Goal: Transaction & Acquisition: Obtain resource

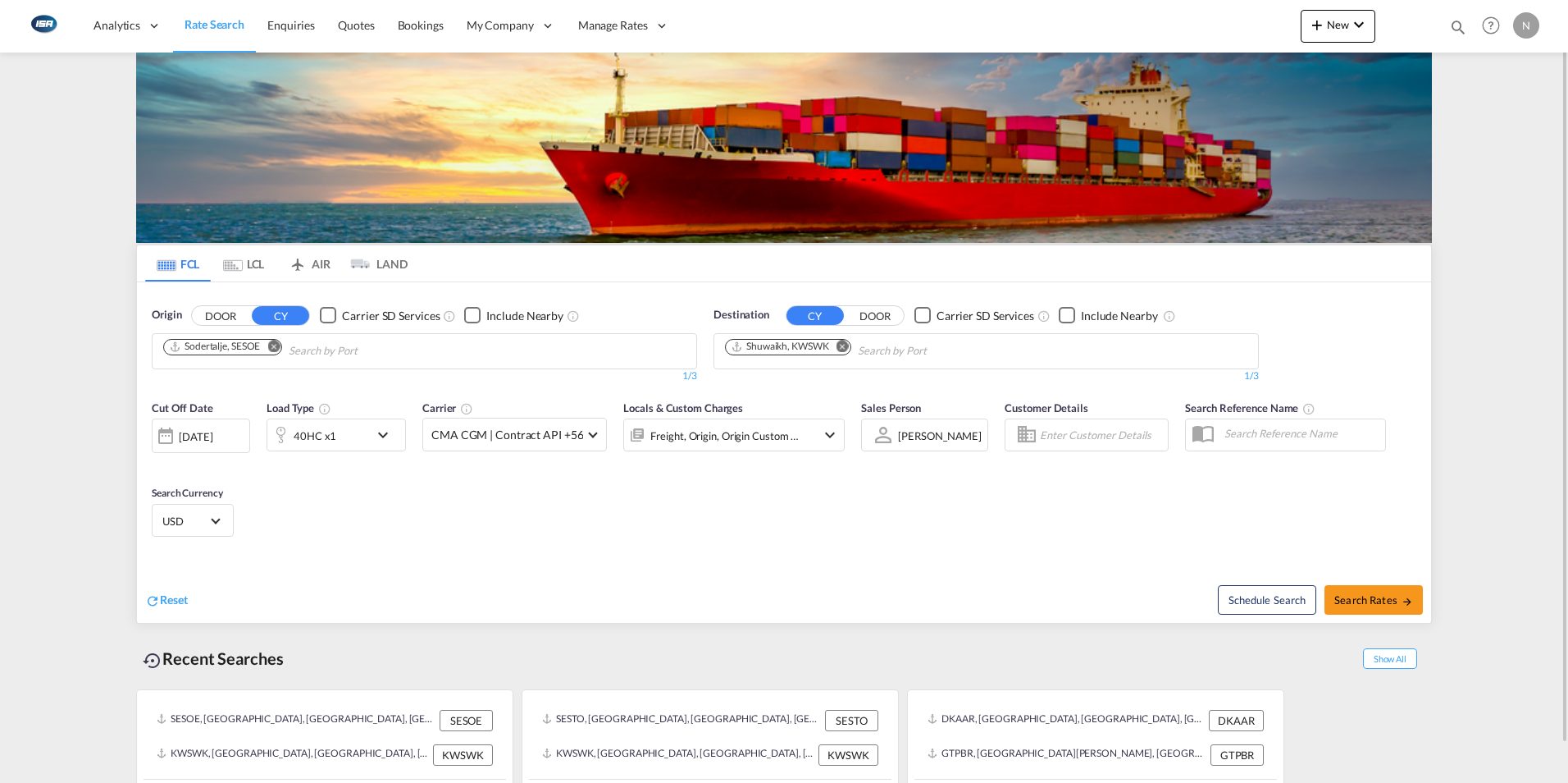
click at [243, 257] on md-tab-item "LCL" at bounding box center [243, 263] width 65 height 36
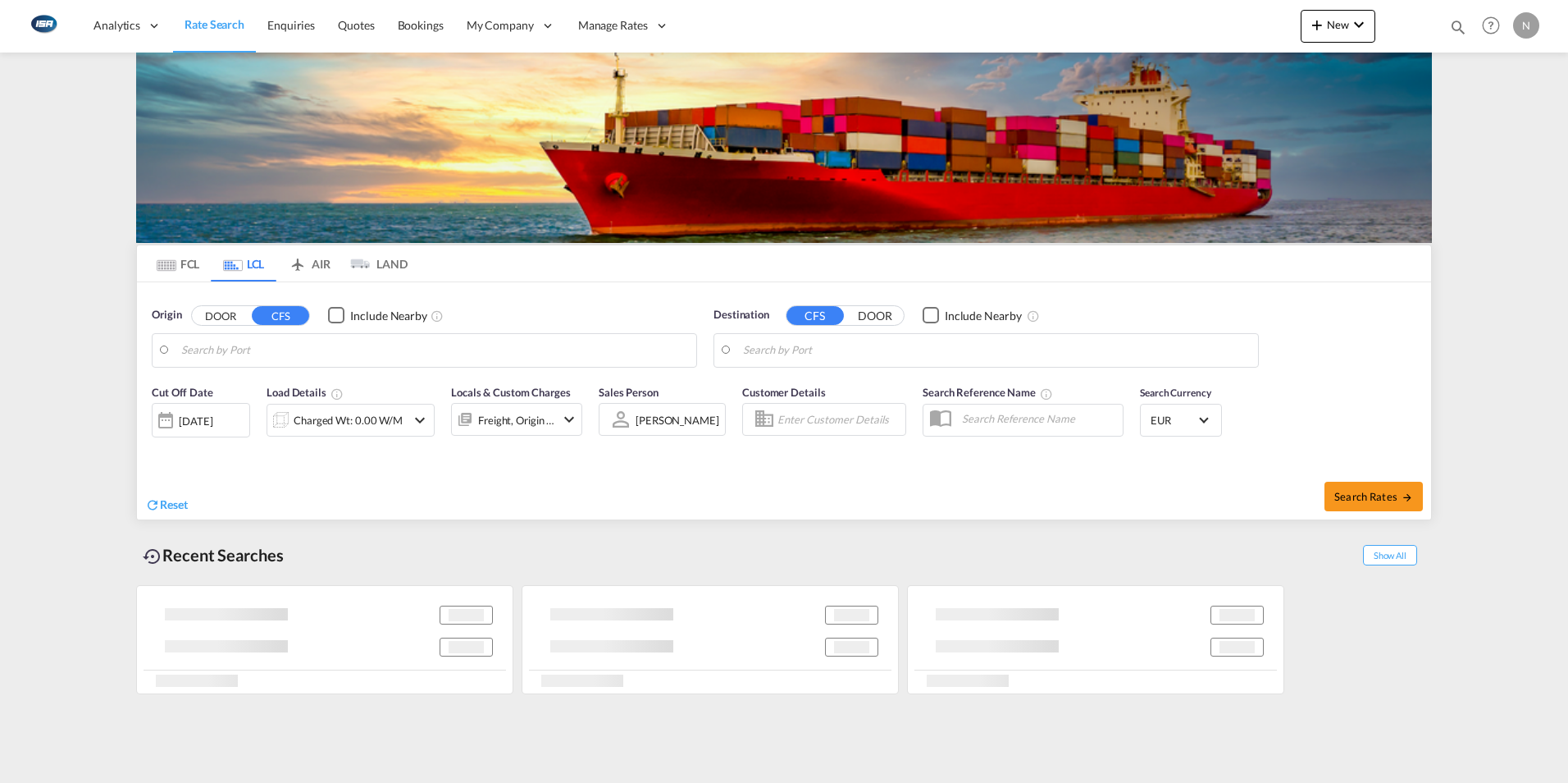
type input "DK-6700, [GEOGRAPHIC_DATA], Grundtvigs, Jerne, Treenigheds, [GEOGRAPHIC_DATA], …"
type input "[GEOGRAPHIC_DATA], SGSIN"
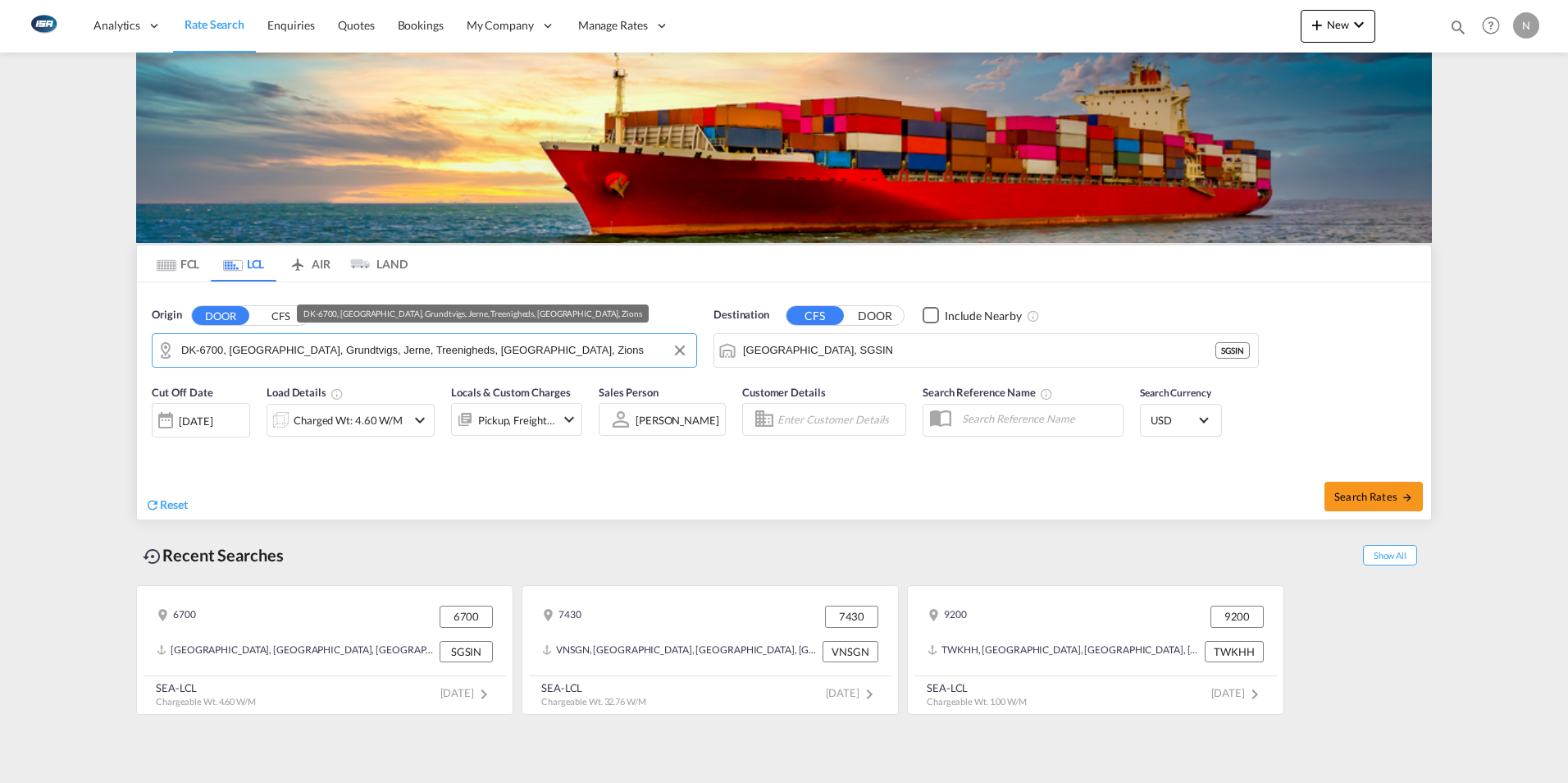
click at [222, 355] on input "DK-6700, [GEOGRAPHIC_DATA], Grundtvigs, Jerne, Treenigheds, [GEOGRAPHIC_DATA], …" at bounding box center [434, 350] width 507 height 24
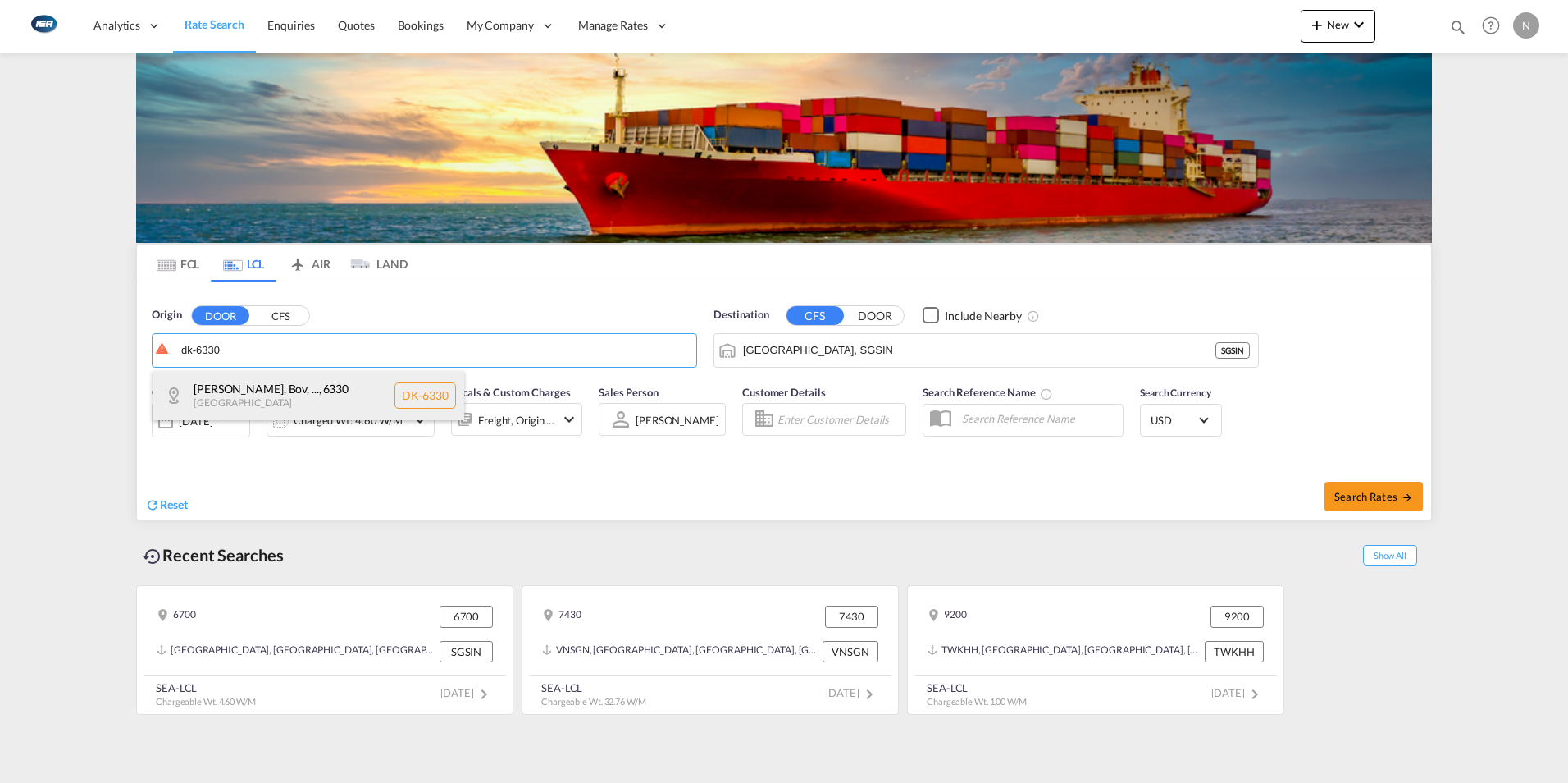
click at [232, 384] on div "[PERSON_NAME], Bov, ... , 6330 [GEOGRAPHIC_DATA] DK-6330" at bounding box center [308, 396] width 312 height 49
type input "DK-6330, Bommerlund, Bov, Bov Mark, [GEOGRAPHIC_DATA], [GEOGRAPHIC_DATA], [GEOG…"
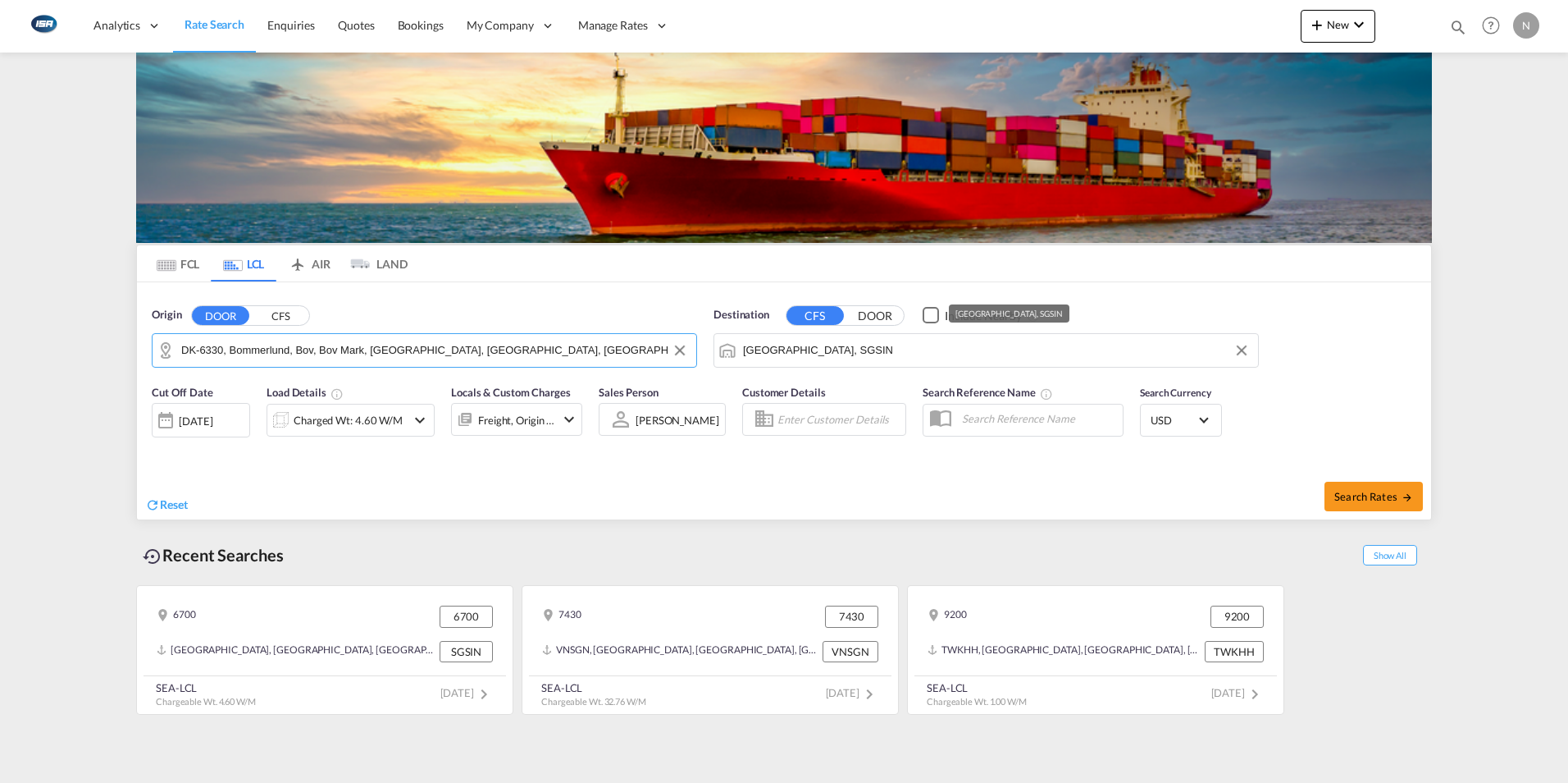
click at [844, 345] on input "[GEOGRAPHIC_DATA], SGSIN" at bounding box center [996, 350] width 507 height 24
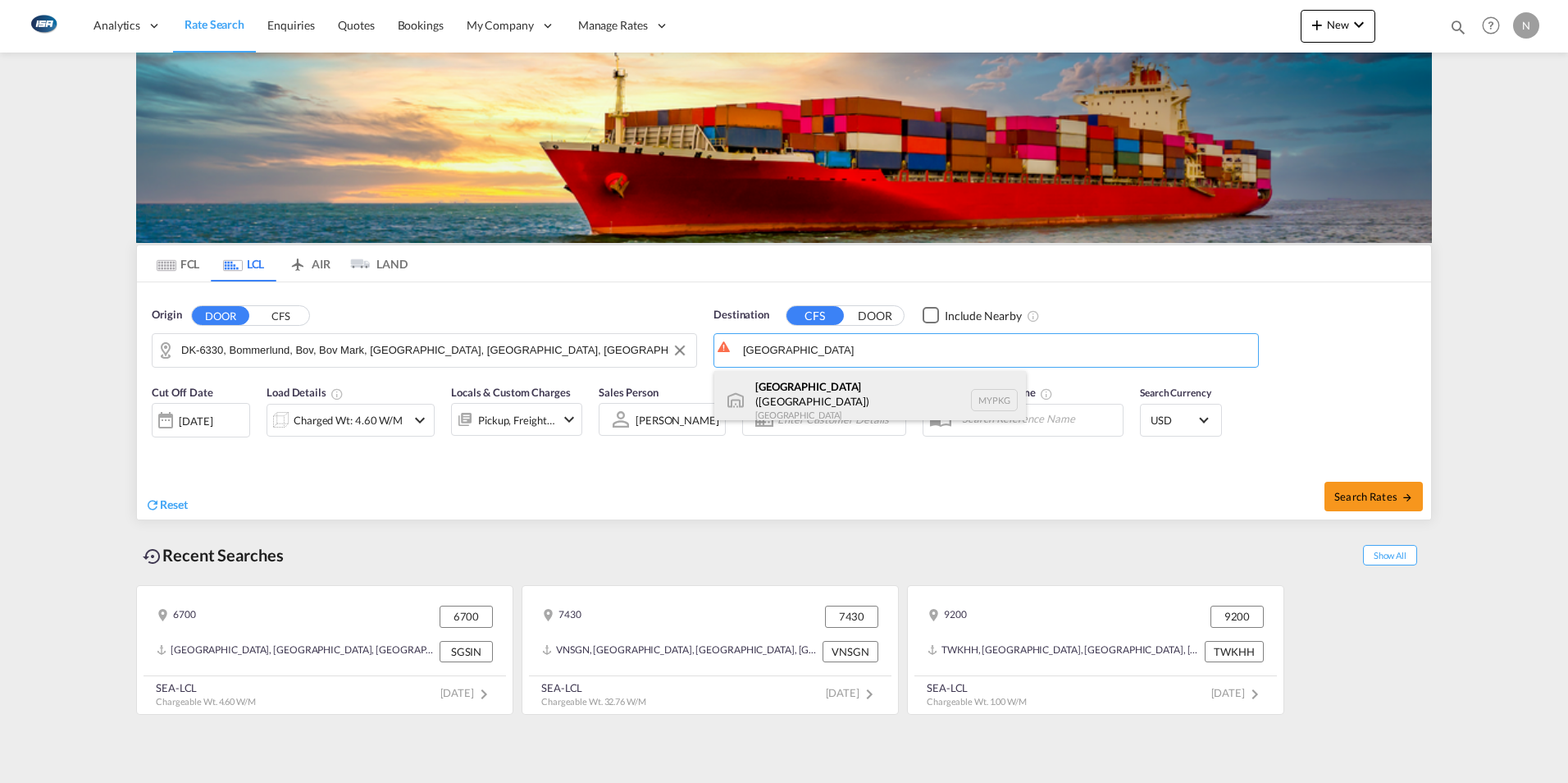
click at [773, 379] on div "[GEOGRAPHIC_DATA] ([GEOGRAPHIC_DATA]) [GEOGRAPHIC_DATA] MYPKG" at bounding box center [871, 400] width 312 height 59
type input "[GEOGRAPHIC_DATA] ([GEOGRAPHIC_DATA]), MYPKG"
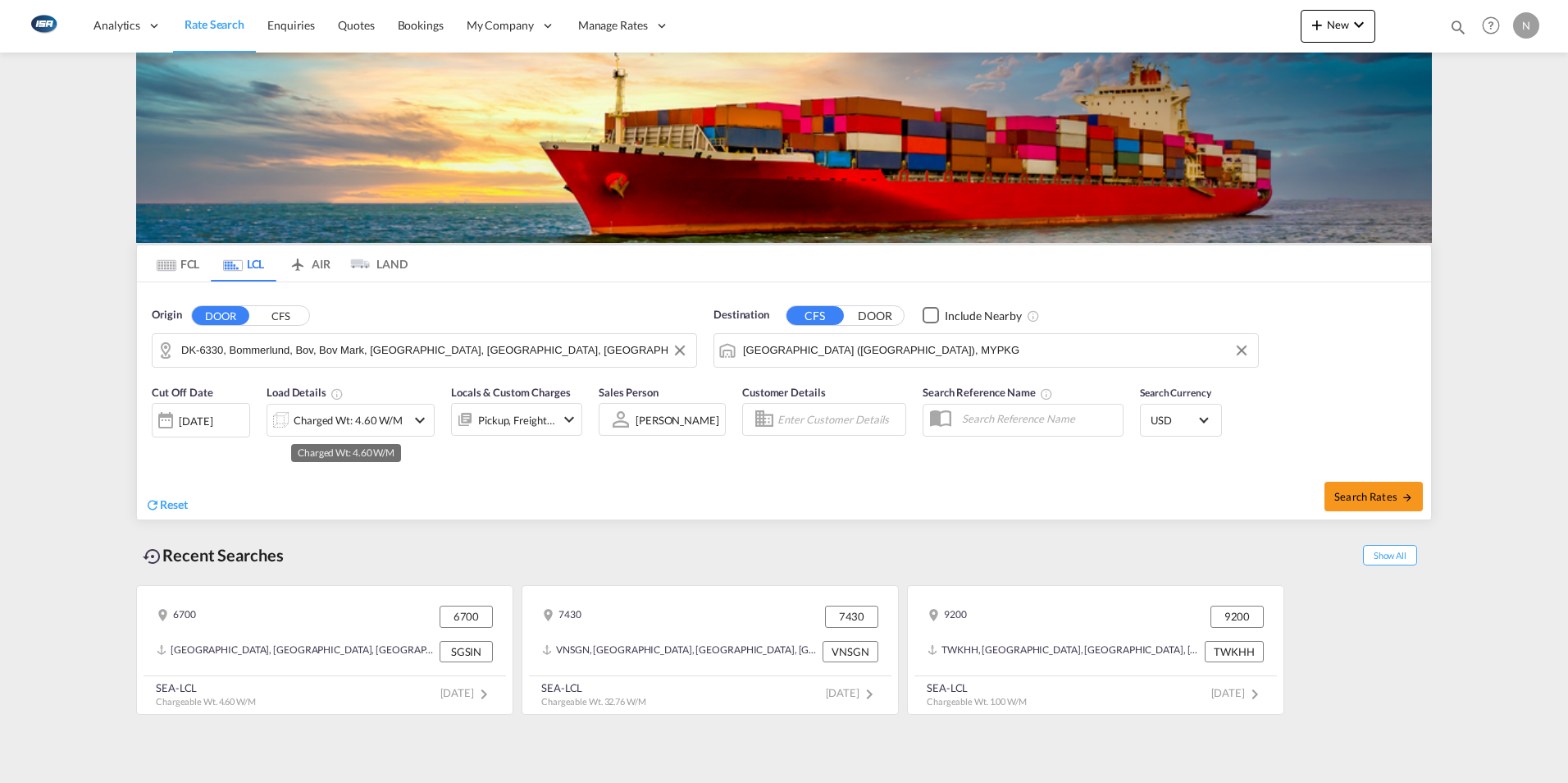
click at [350, 417] on div "Charged Wt: 4.60 W/M" at bounding box center [348, 419] width 109 height 23
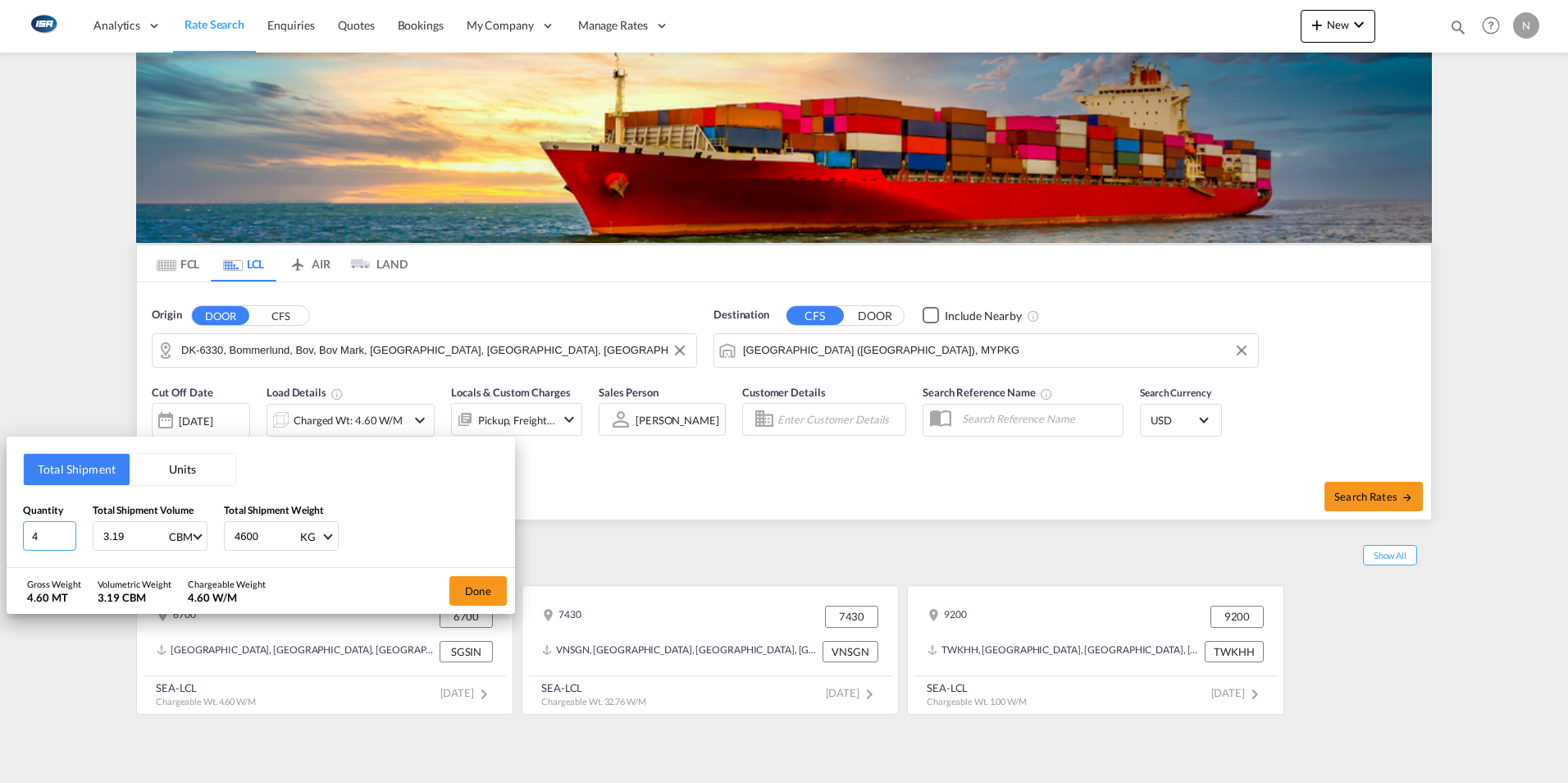
click at [47, 546] on input "4" at bounding box center [49, 535] width 54 height 30
type input "1"
type input "451"
click at [483, 592] on button "Done" at bounding box center [477, 591] width 57 height 30
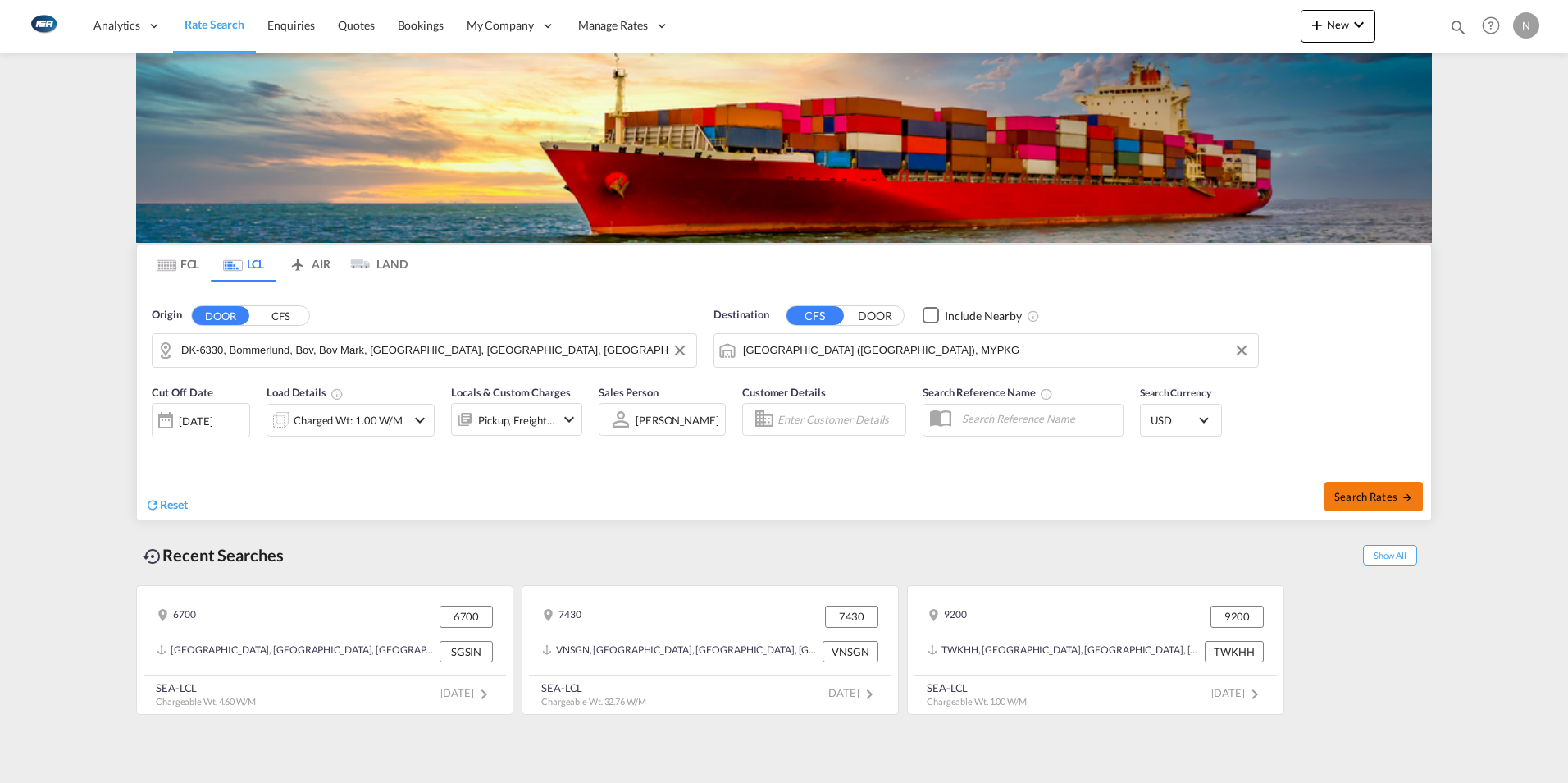
click at [1368, 493] on span "Search Rates" at bounding box center [1373, 496] width 79 height 13
type input "6330 to MYPKG / [DATE]"
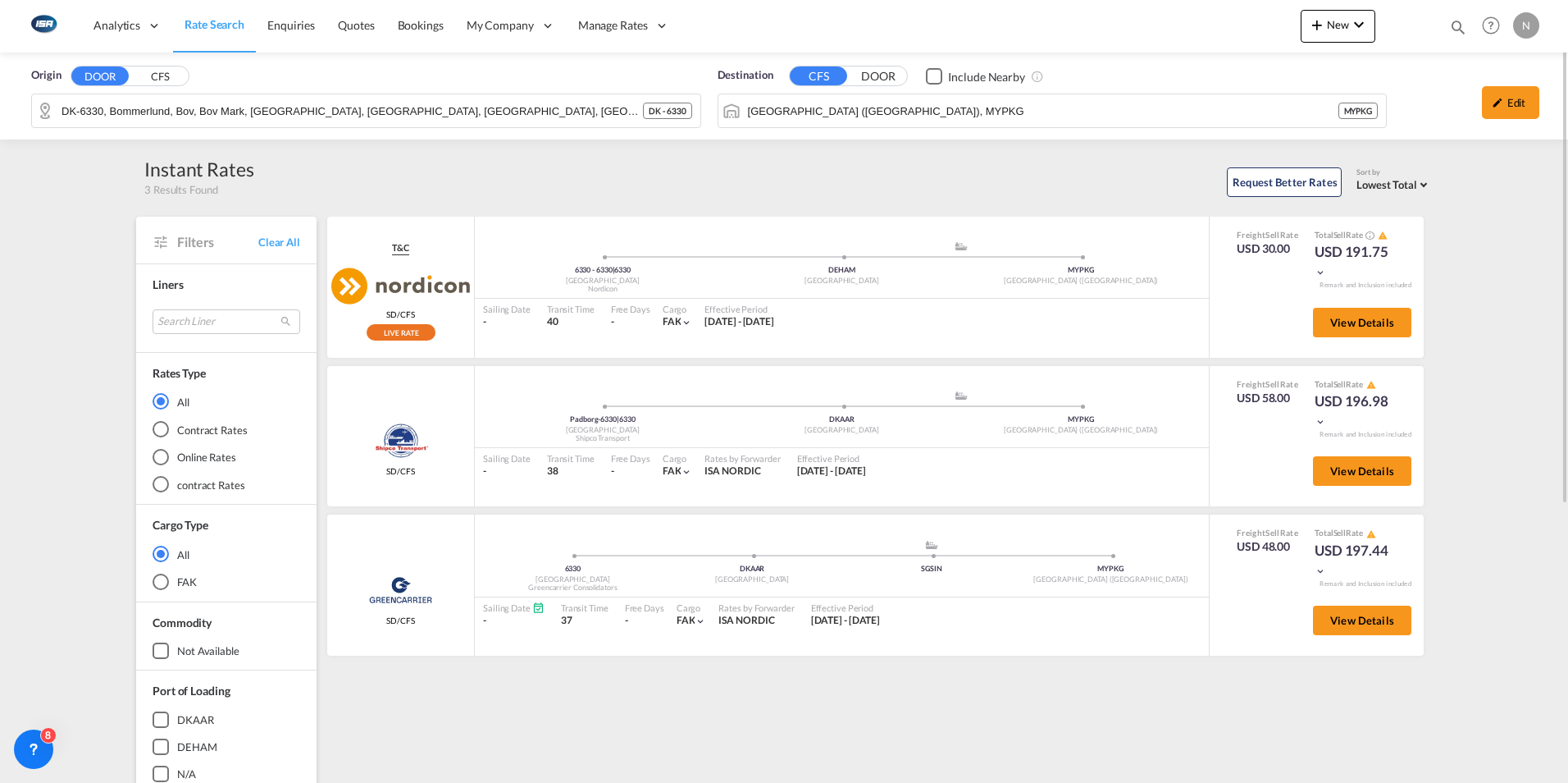
click at [219, 29] on span "Rate Search" at bounding box center [214, 24] width 60 height 14
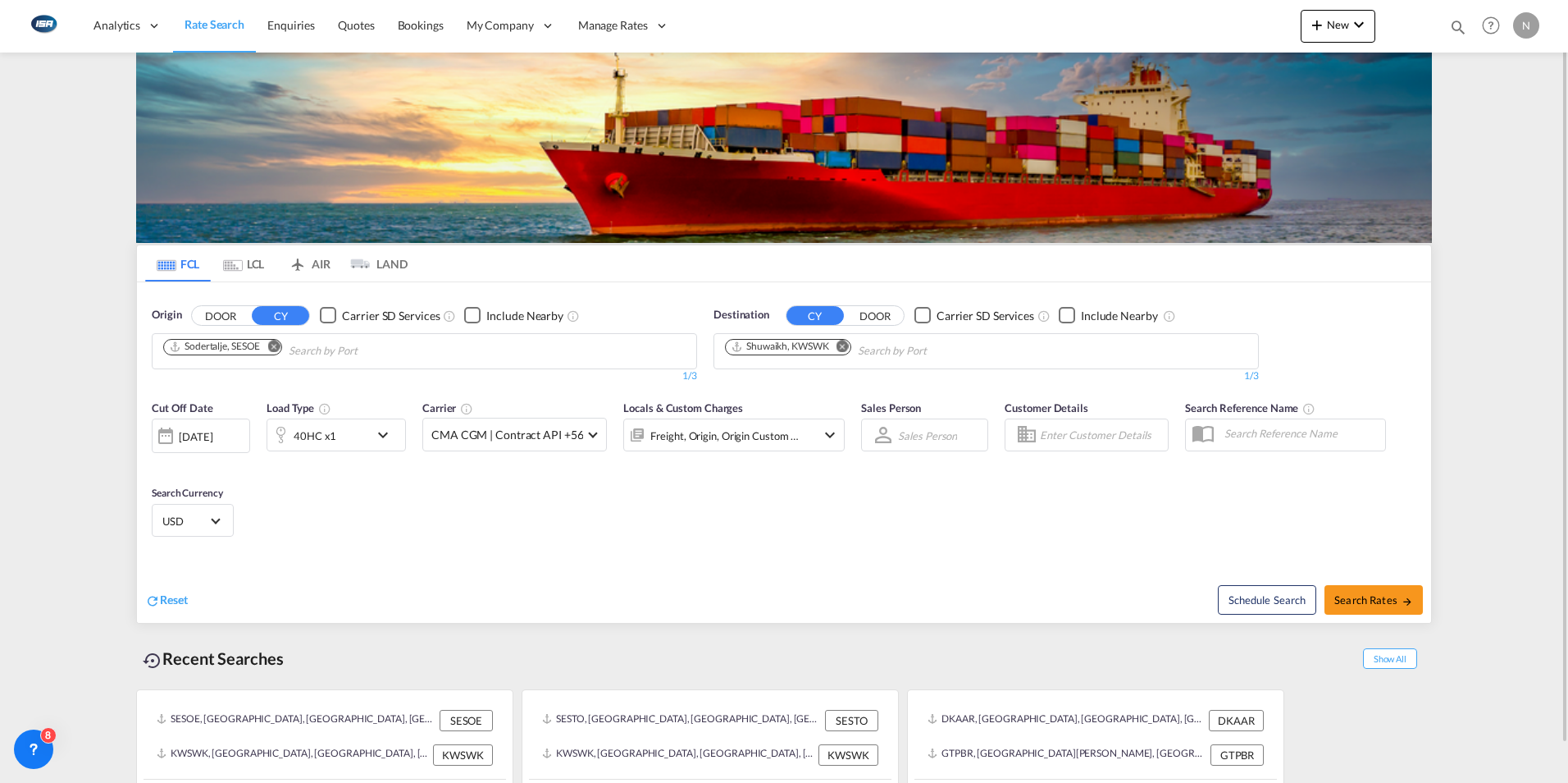
click at [269, 347] on md-icon "Remove" at bounding box center [274, 346] width 13 height 13
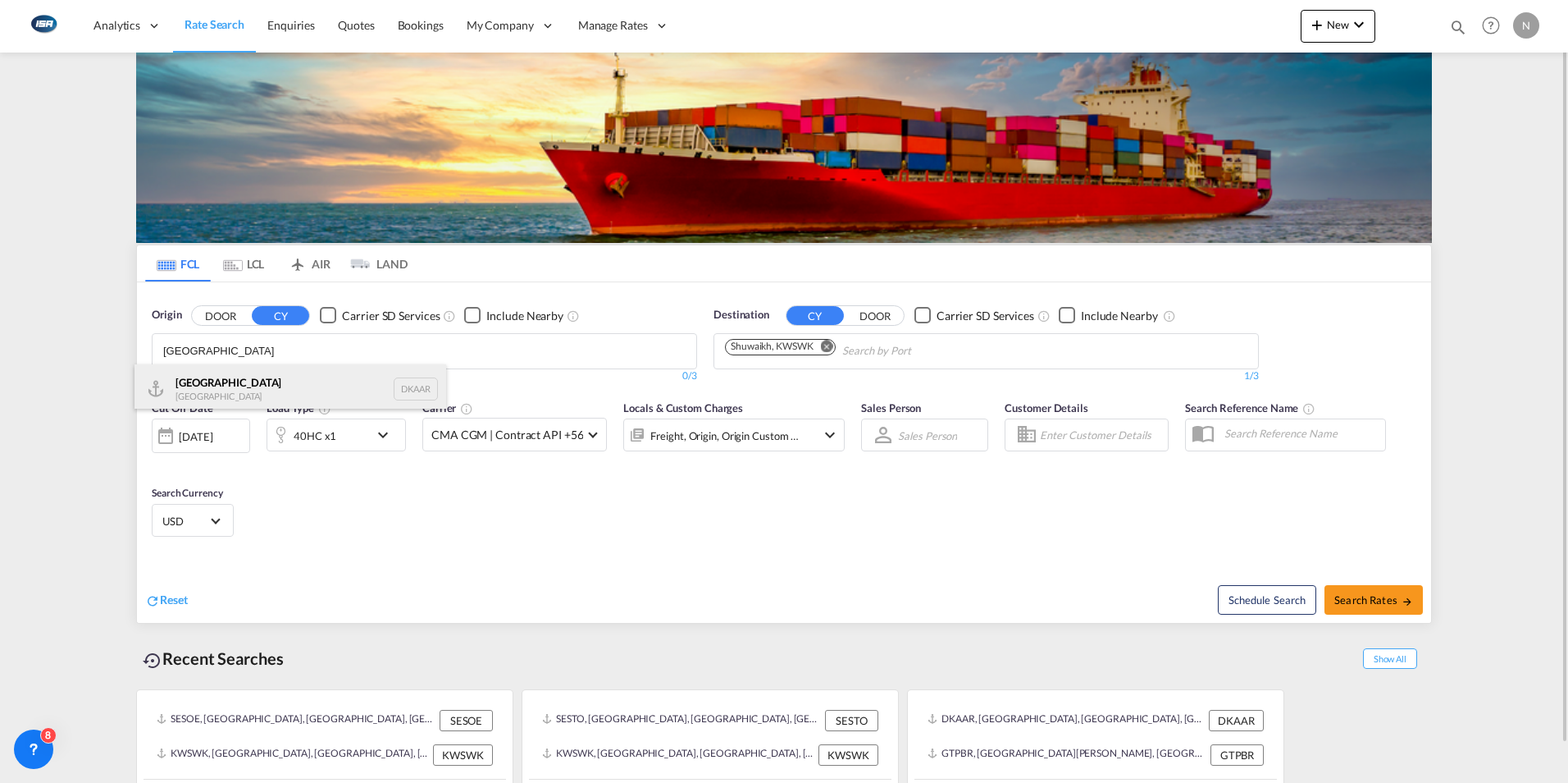
type input "[GEOGRAPHIC_DATA]"
click at [208, 391] on div "Aarhus [GEOGRAPHIC_DATA] DKAAR" at bounding box center [290, 388] width 312 height 49
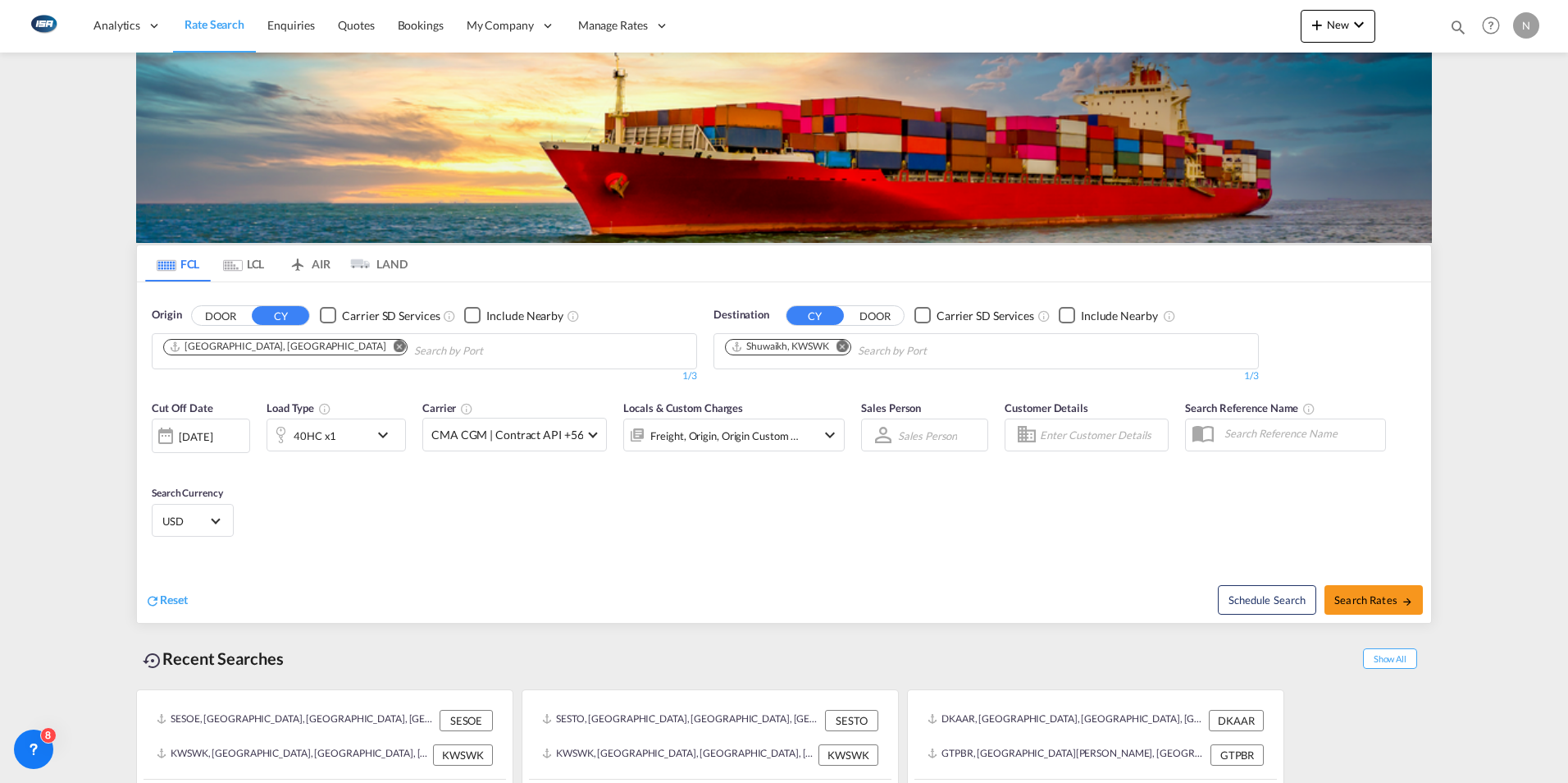
click at [848, 347] on md-icon "Remove" at bounding box center [842, 346] width 13 height 13
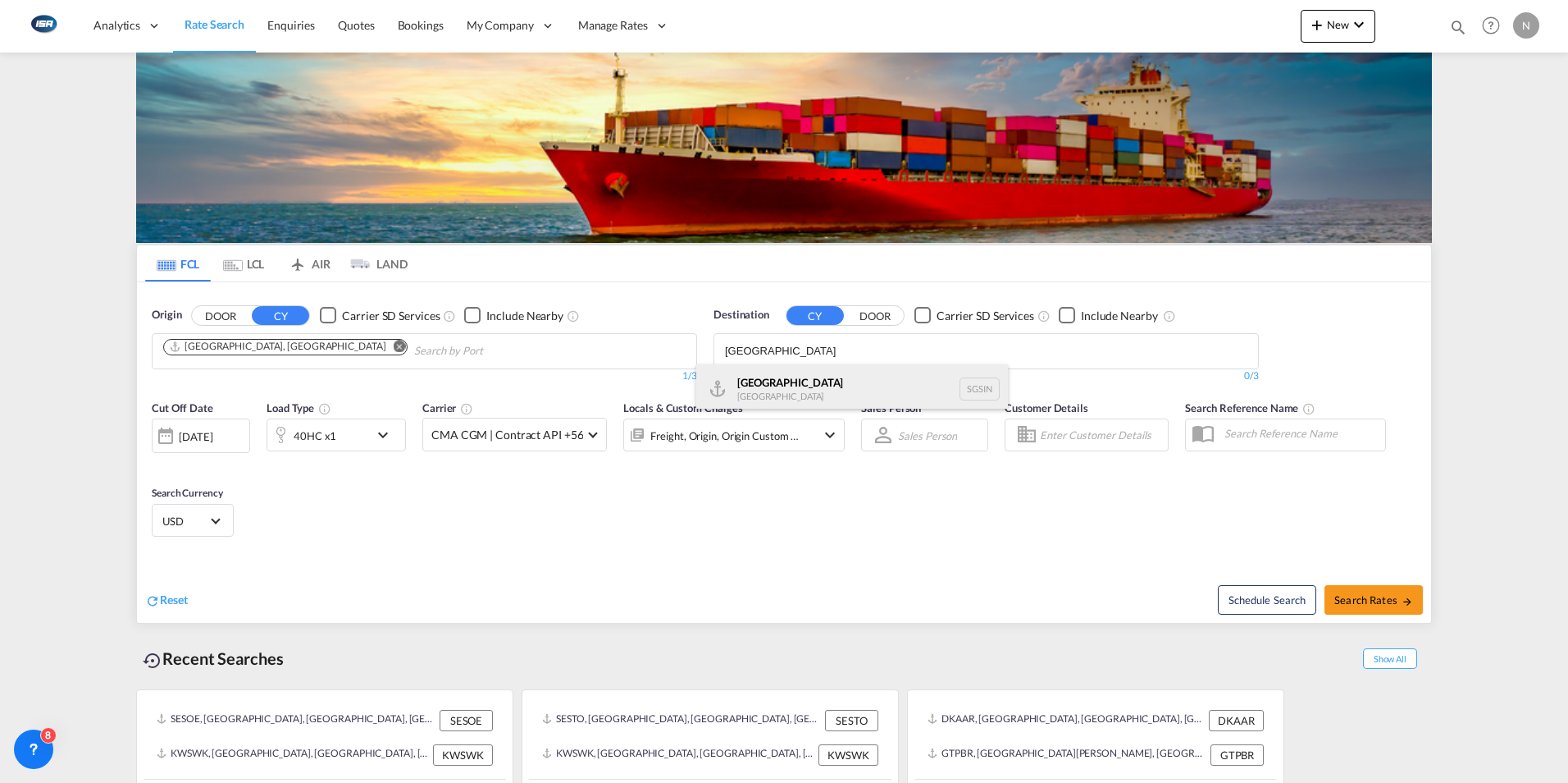
type input "[GEOGRAPHIC_DATA]"
click at [781, 373] on div "Singapore [GEOGRAPHIC_DATA] [GEOGRAPHIC_DATA]" at bounding box center [852, 388] width 312 height 49
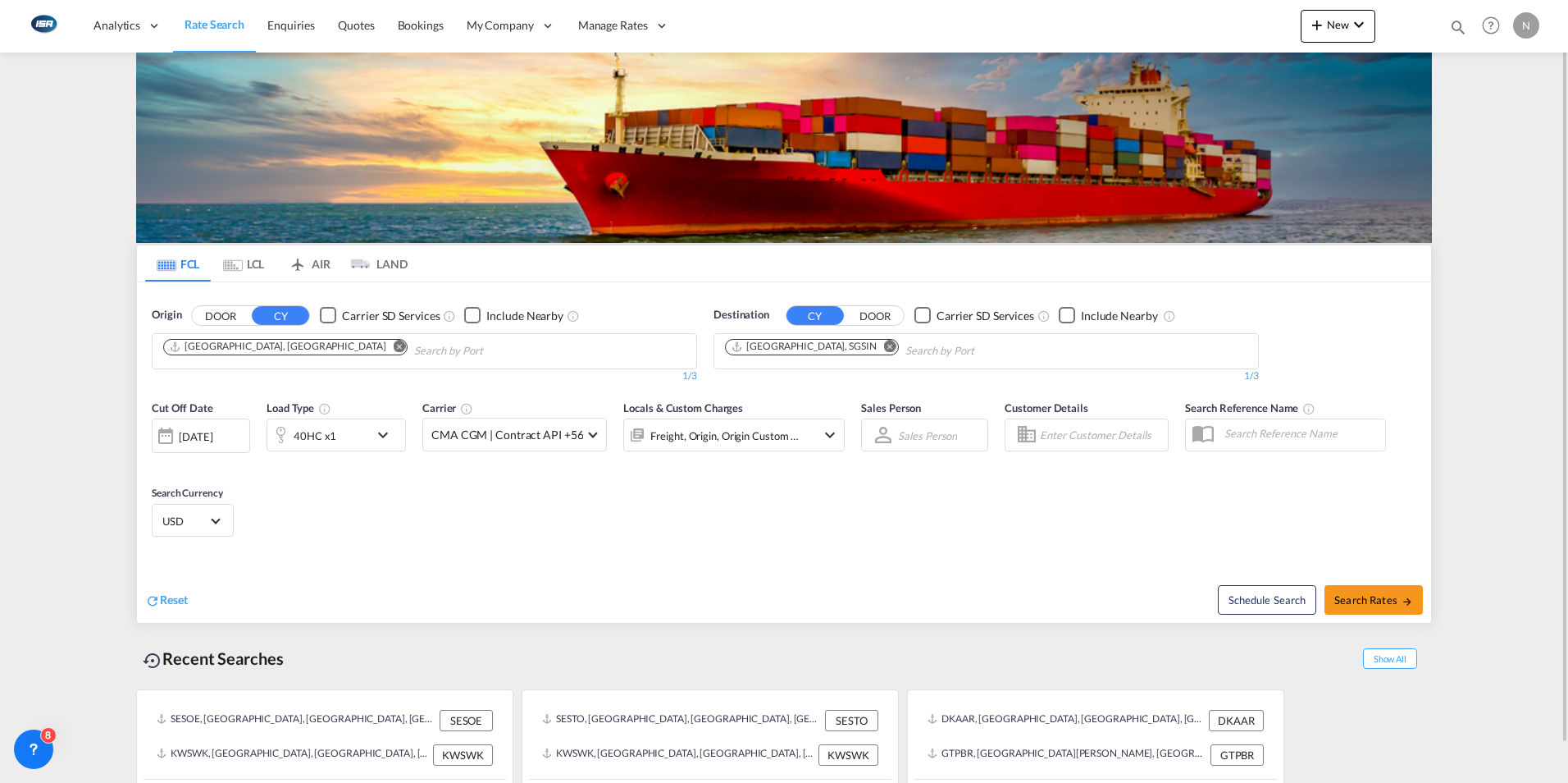
click at [389, 438] on md-icon "icon-chevron-down" at bounding box center [386, 435] width 28 height 20
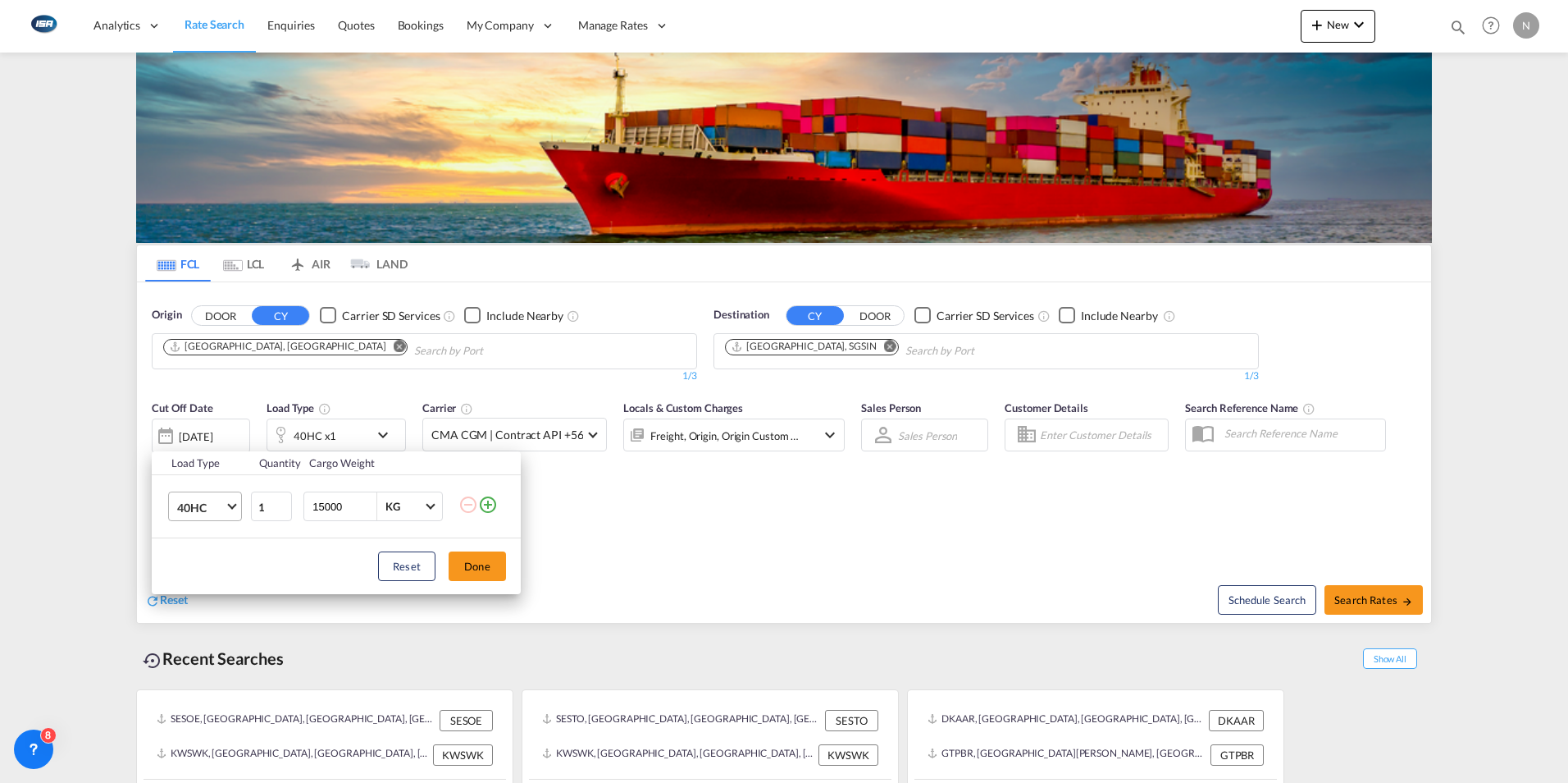
click at [219, 506] on span "40HC" at bounding box center [200, 508] width 47 height 16
click at [209, 423] on md-option "20GP" at bounding box center [219, 427] width 112 height 39
click at [479, 565] on button "Done" at bounding box center [477, 566] width 57 height 30
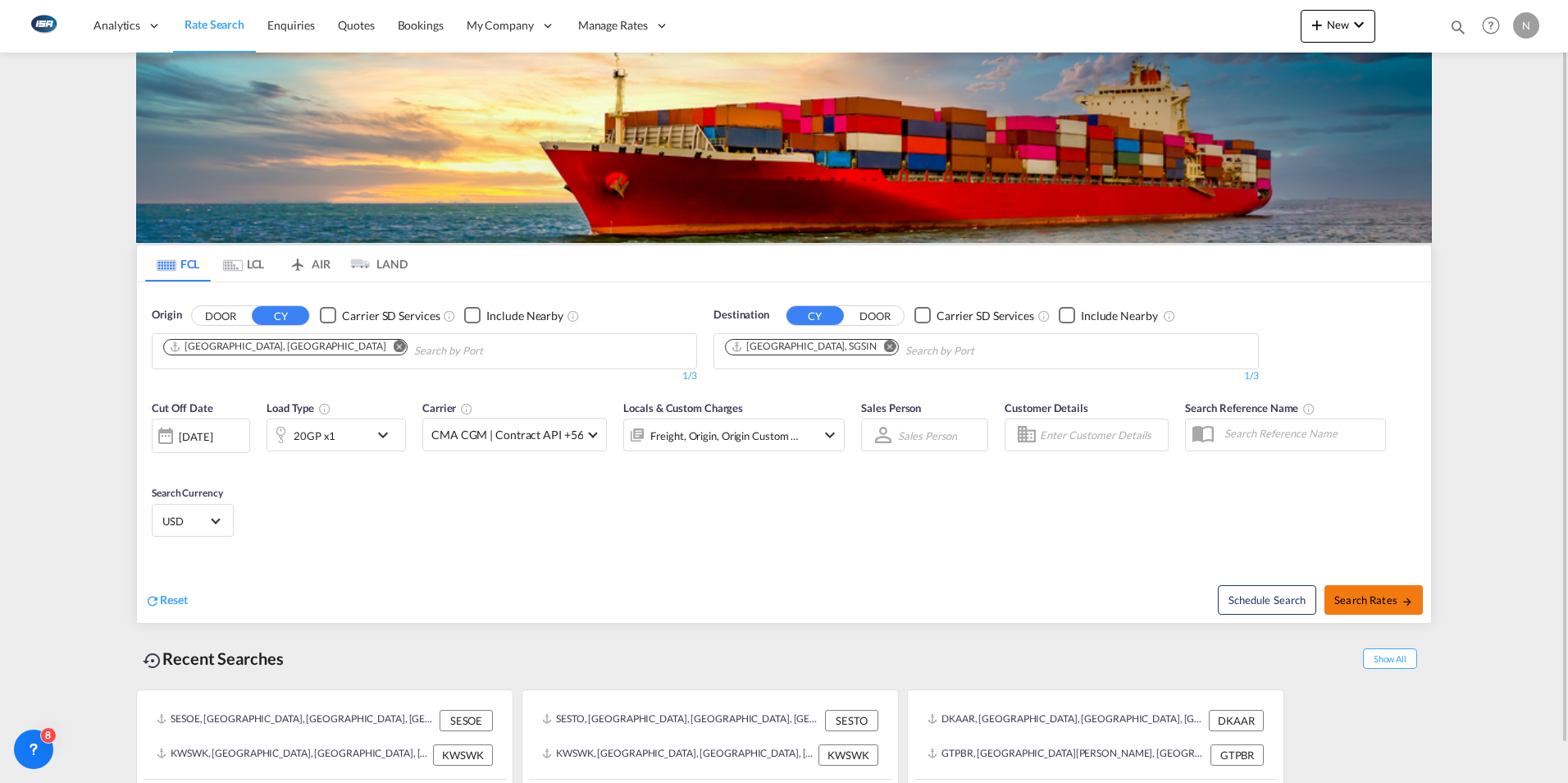
click at [1370, 600] on span "Search Rates" at bounding box center [1373, 600] width 79 height 13
type input "DKAAR to SGSIN / [DATE]"
